Goal: Task Accomplishment & Management: Manage account settings

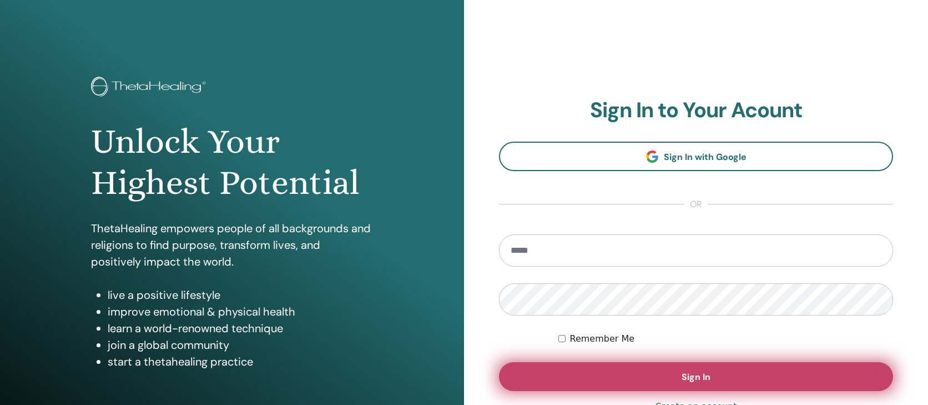
type input "**********"
click at [690, 382] on button "Sign In" at bounding box center [696, 376] width 394 height 29
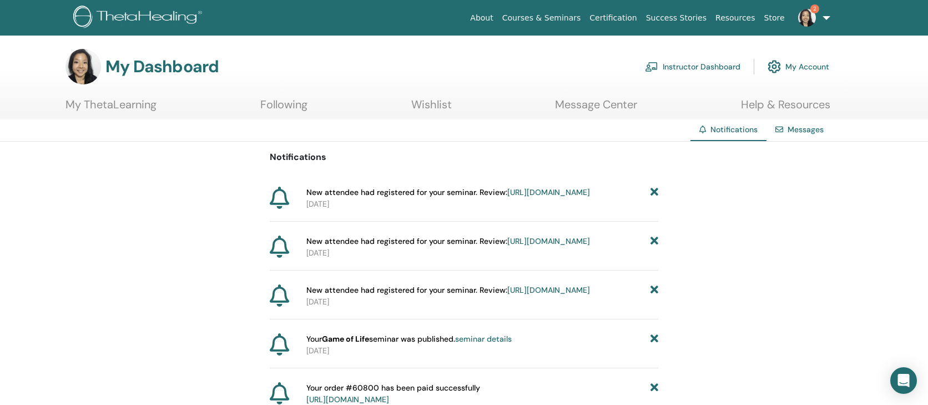
click at [507, 246] on link "https://member.thetahealing.com/instructor/seminar/372059/attendees" at bounding box center [548, 241] width 83 height 10
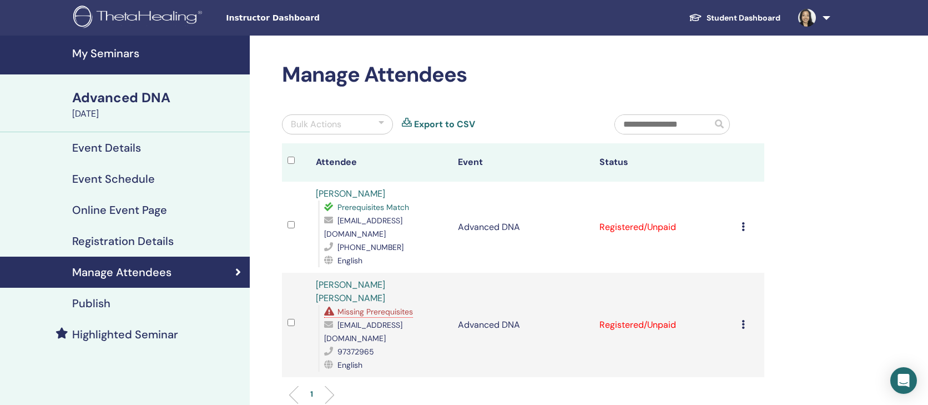
click at [742, 222] on icon at bounding box center [742, 226] width 3 height 9
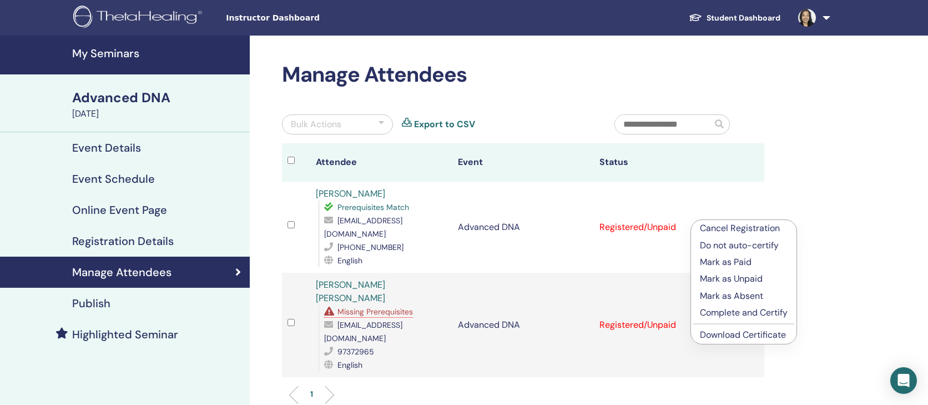
click at [742, 263] on p "Mark as Paid" at bounding box center [744, 261] width 88 height 13
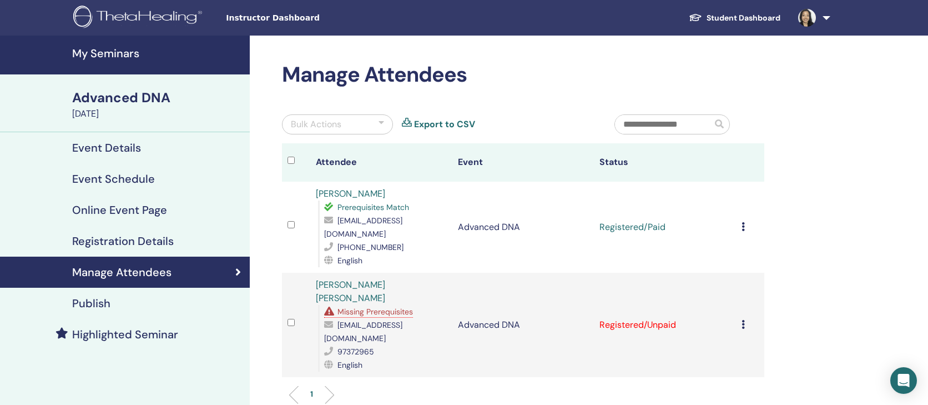
click at [739, 293] on td "Cancel Registration Do not auto-certify Mark as Paid Mark as Unpaid Mark as Abs…" at bounding box center [750, 325] width 28 height 104
click at [744, 320] on icon at bounding box center [742, 324] width 3 height 9
click at [732, 342] on p "Mark as Paid" at bounding box center [746, 340] width 88 height 13
click at [104, 54] on h4 "My Seminars" at bounding box center [157, 53] width 171 height 13
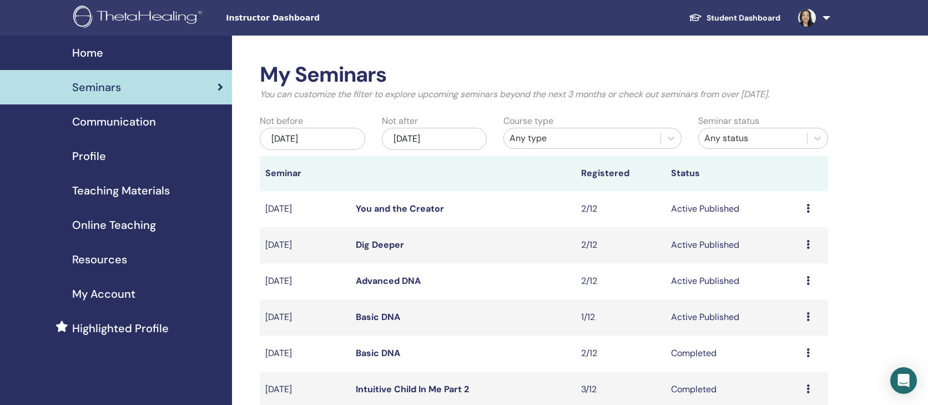
click at [386, 316] on link "Basic DNA" at bounding box center [378, 317] width 44 height 12
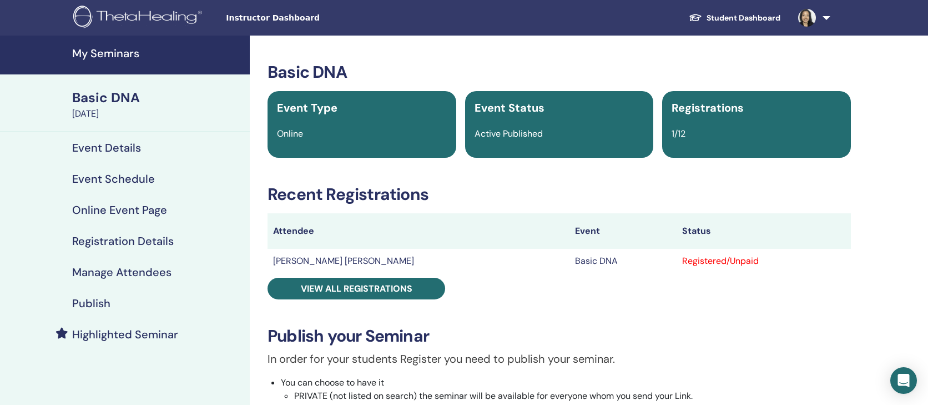
click at [122, 270] on h4 "Manage Attendees" at bounding box center [121, 271] width 99 height 13
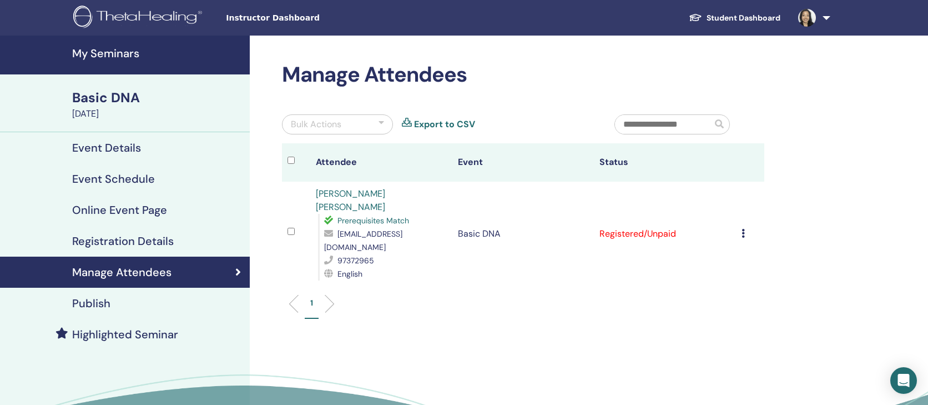
click at [742, 229] on icon at bounding box center [742, 233] width 3 height 9
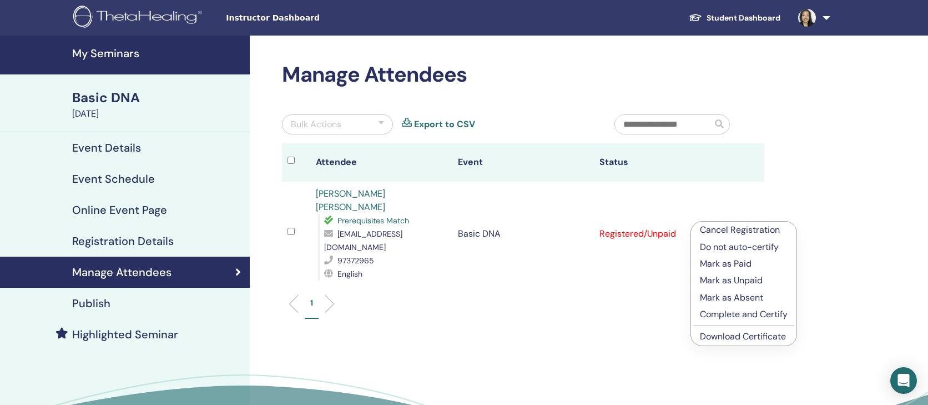
click at [729, 262] on p "Mark as Paid" at bounding box center [744, 263] width 88 height 13
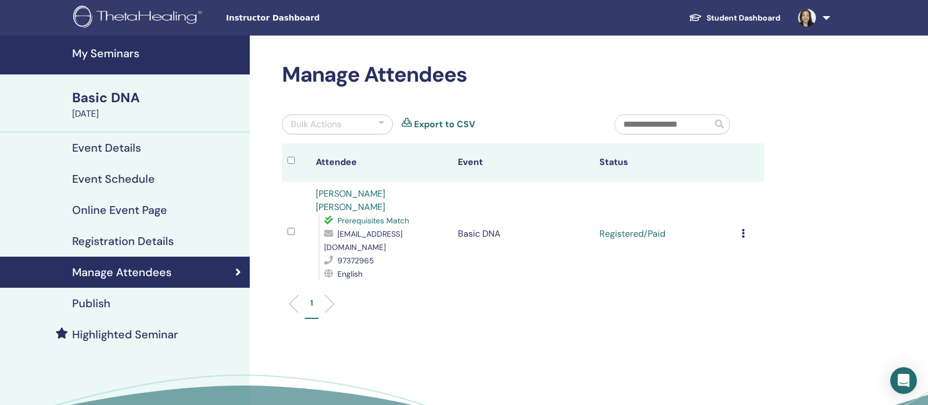
click at [108, 64] on link "My Seminars" at bounding box center [125, 55] width 250 height 39
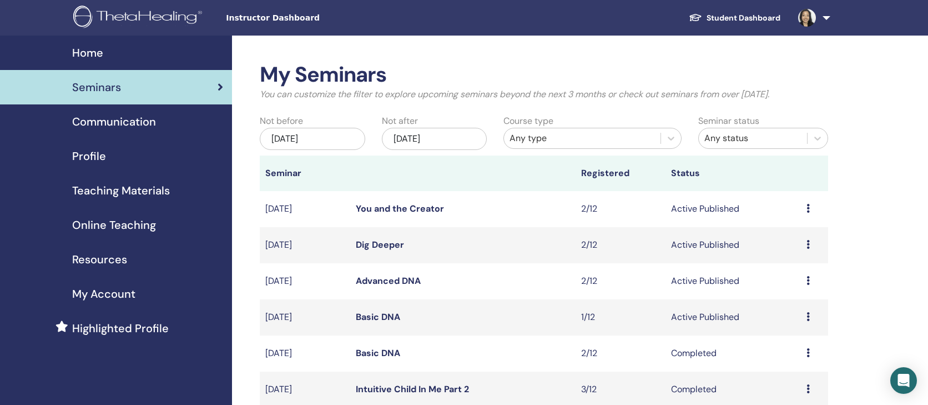
click at [393, 238] on td "Dig Deeper" at bounding box center [462, 245] width 225 height 36
click at [390, 245] on link "Dig Deeper" at bounding box center [380, 245] width 48 height 12
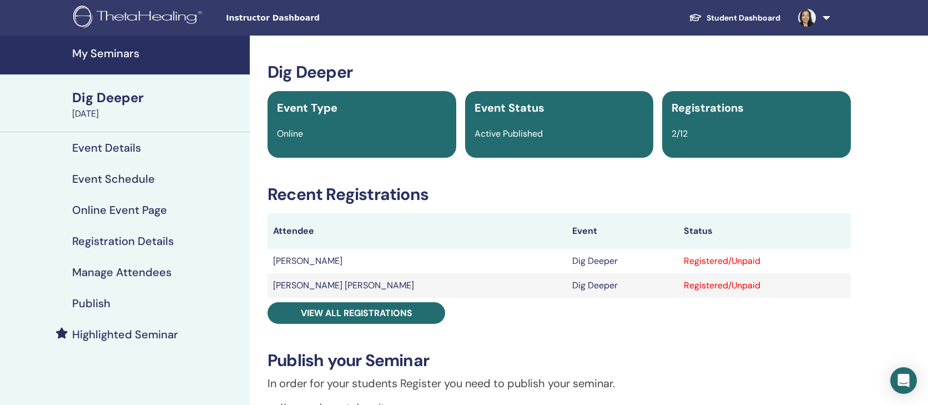
click at [147, 272] on h4 "Manage Attendees" at bounding box center [121, 271] width 99 height 13
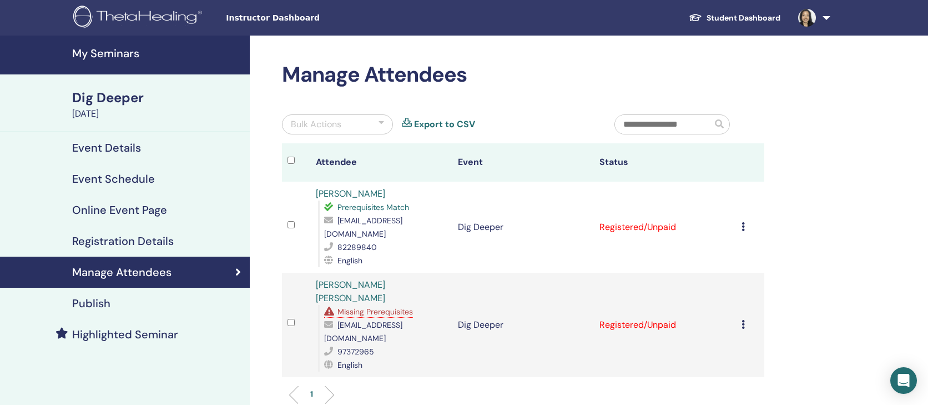
click at [743, 222] on icon at bounding box center [742, 226] width 3 height 9
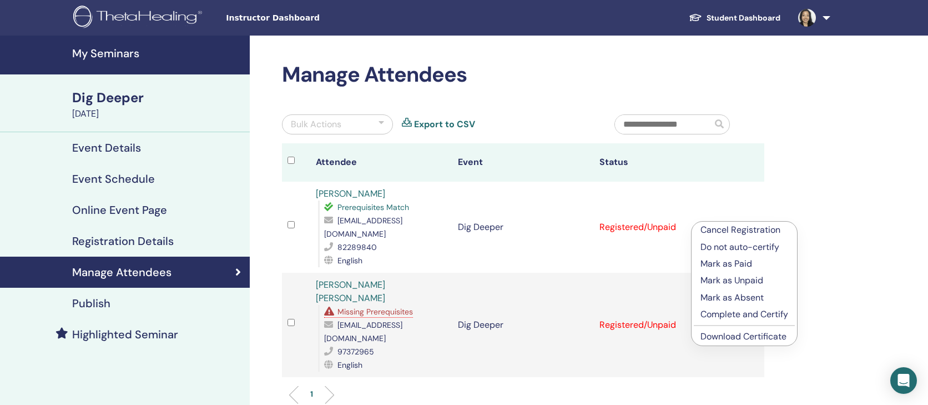
click at [732, 265] on p "Mark as Paid" at bounding box center [744, 263] width 88 height 13
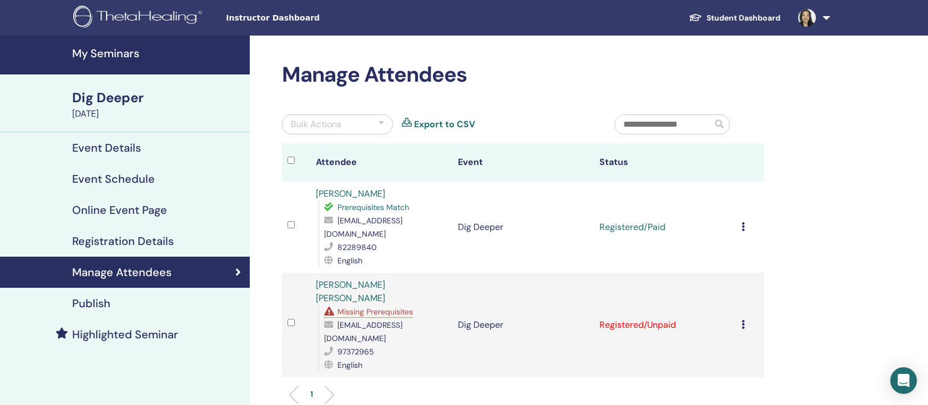
click at [743, 320] on icon at bounding box center [742, 324] width 3 height 9
click at [722, 339] on p "Mark as Paid" at bounding box center [744, 340] width 88 height 13
click at [798, 252] on div "Manage Attendees Bulk Actions Export to CSV Attendee Event Status [PERSON_NAME]…" at bounding box center [559, 306] width 619 height 541
click at [398, 385] on div "Manage Attendees Bulk Actions Export to CSV Attendee Event Status [PERSON_NAME]…" at bounding box center [559, 306] width 619 height 541
